Goal: Find specific page/section: Find specific page/section

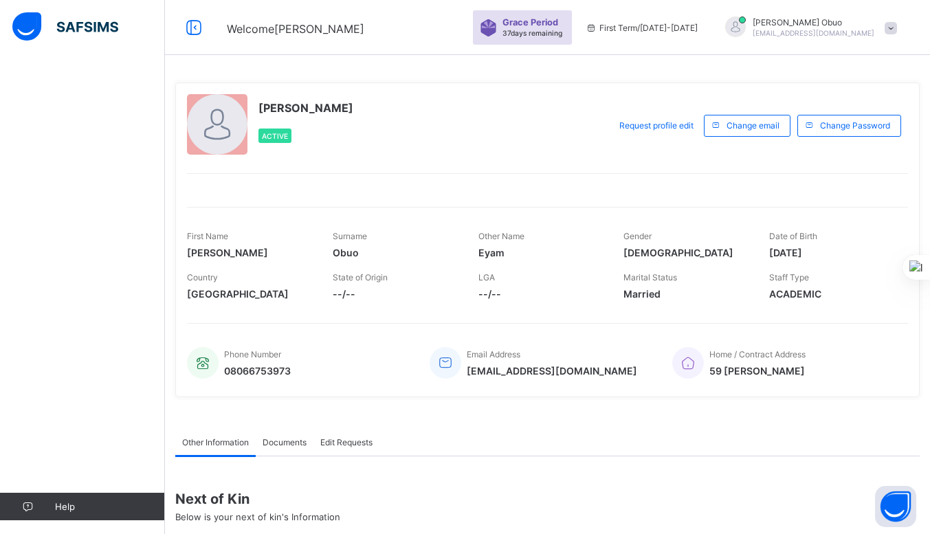
click at [693, 30] on span "First Term / [DATE]-[DATE]" at bounding box center [642, 28] width 112 height 10
click at [562, 29] on span "37 days remaining" at bounding box center [533, 33] width 60 height 8
click at [287, 441] on span "Documents" at bounding box center [285, 442] width 44 height 10
click at [94, 21] on img at bounding box center [65, 26] width 106 height 29
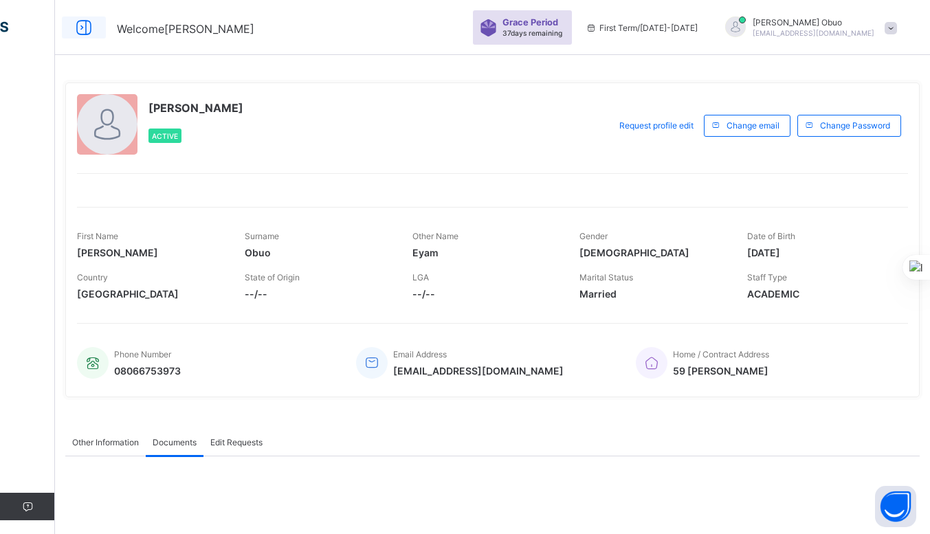
click at [84, 30] on icon at bounding box center [83, 28] width 23 height 20
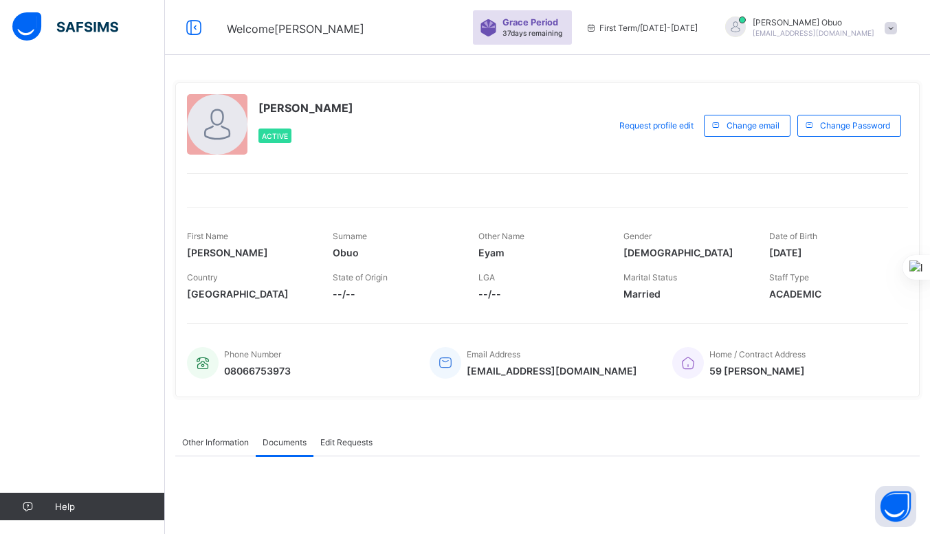
click at [897, 24] on span at bounding box center [891, 28] width 12 height 12
click at [713, 85] on div "[PERSON_NAME] Obuo Active Request profile edit Change email Change Password Fir…" at bounding box center [547, 239] width 745 height 315
click at [455, 386] on div "[PERSON_NAME] Obuo Active Request profile edit Change email Change Password Fir…" at bounding box center [547, 239] width 745 height 315
click at [459, 318] on div "[PERSON_NAME] Obuo Active Request profile edit Change email Change Password Fir…" at bounding box center [547, 239] width 745 height 315
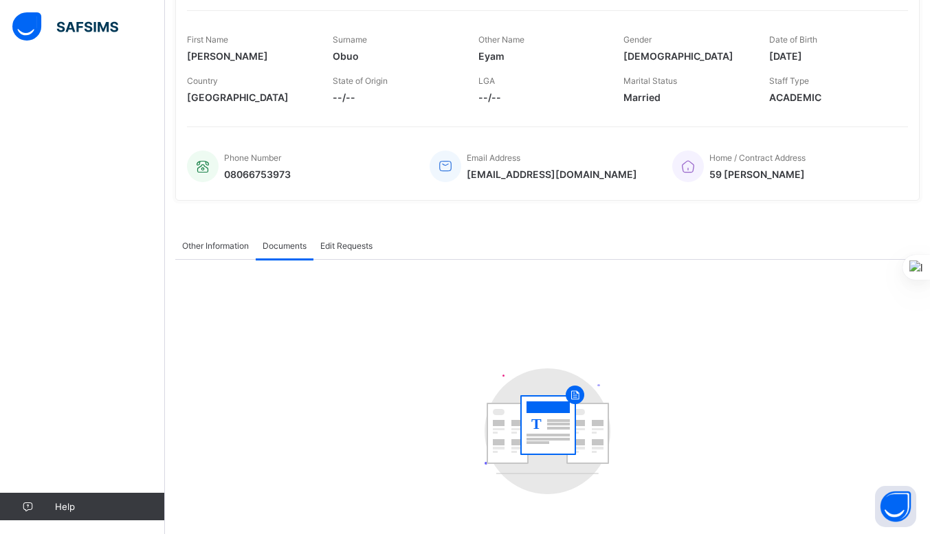
click at [348, 248] on span "Edit Requests" at bounding box center [346, 246] width 52 height 10
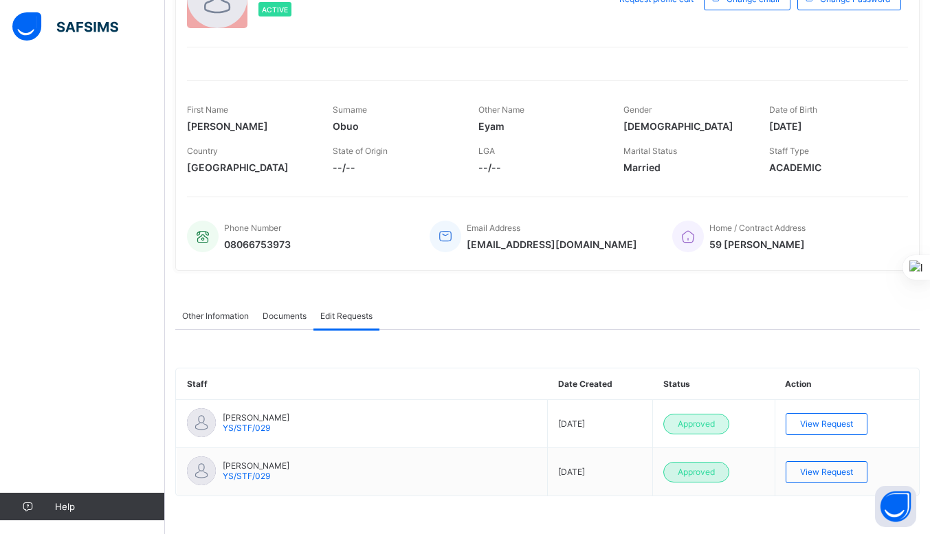
scroll to position [125, 0]
click at [201, 314] on span "Other Information" at bounding box center [215, 317] width 67 height 10
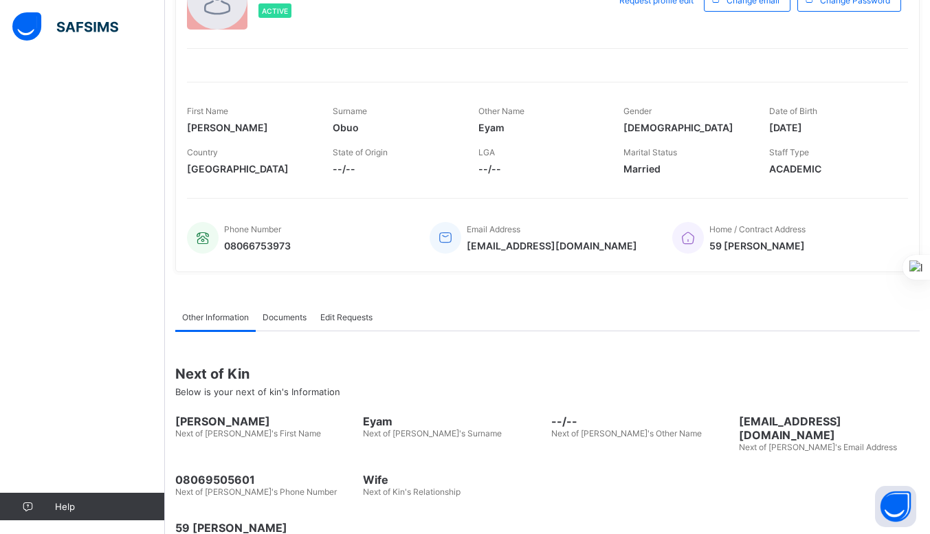
scroll to position [151, 0]
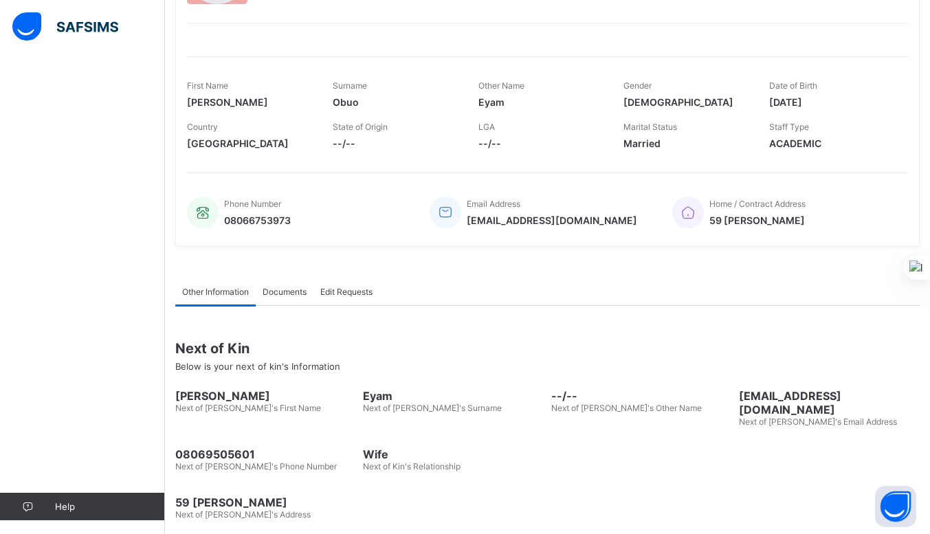
click at [302, 291] on span "Documents" at bounding box center [285, 292] width 44 height 10
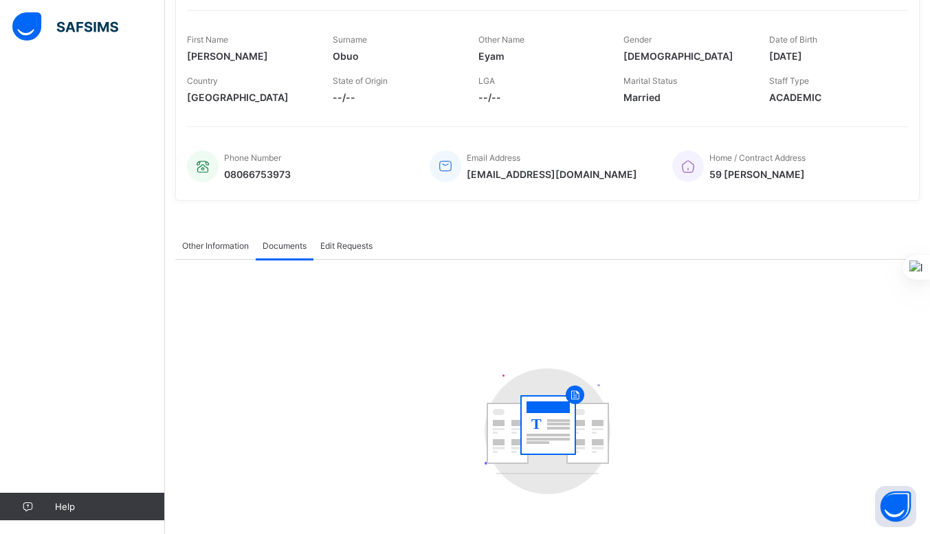
click at [347, 250] on div "Edit Requests" at bounding box center [346, 245] width 66 height 27
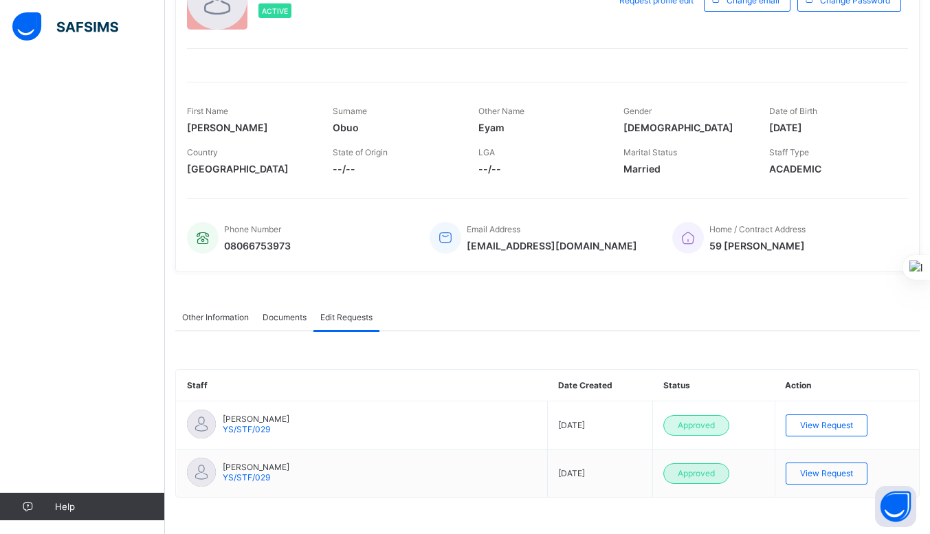
scroll to position [0, 0]
